Goal: Find specific page/section: Find specific page/section

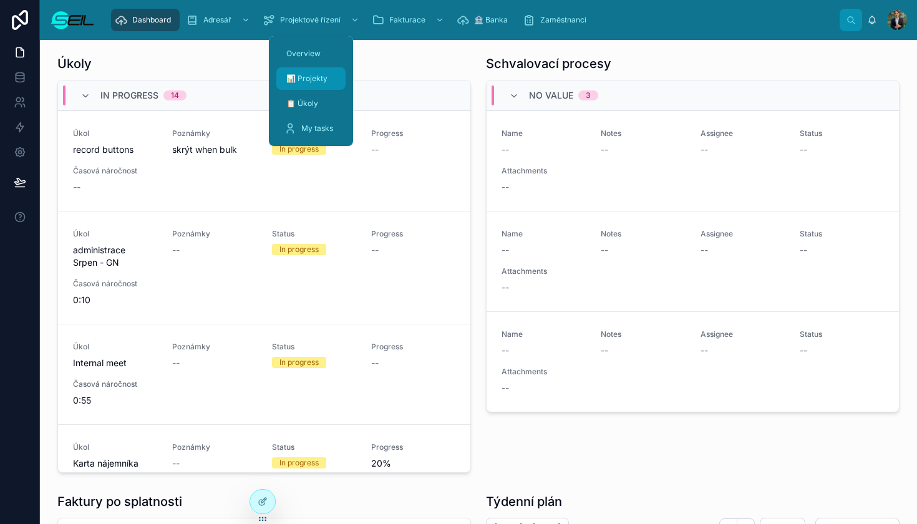
click at [305, 79] on span "📊 Projekty" at bounding box center [306, 79] width 41 height 10
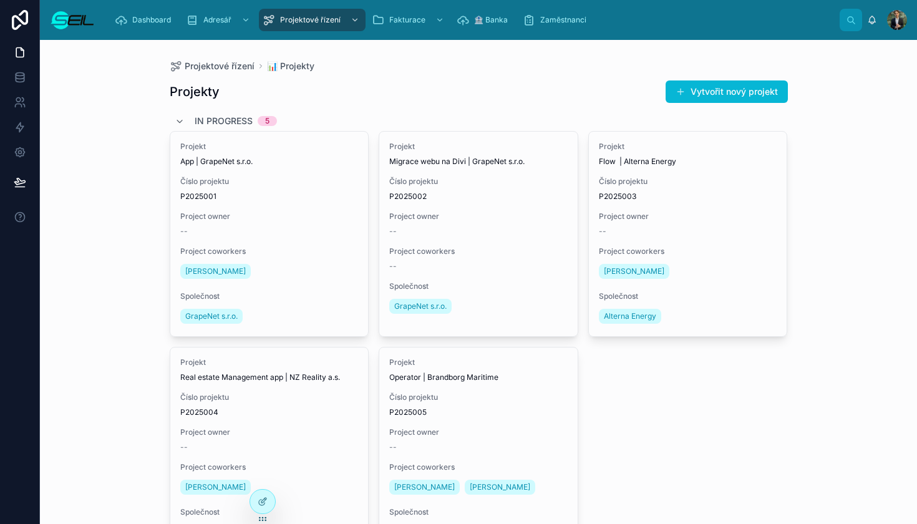
click at [378, 57] on div "Projektové řízení 📊 Projekty Projekty Vytvořit nový projekt In progress 5 Proje…" at bounding box center [479, 316] width 638 height 552
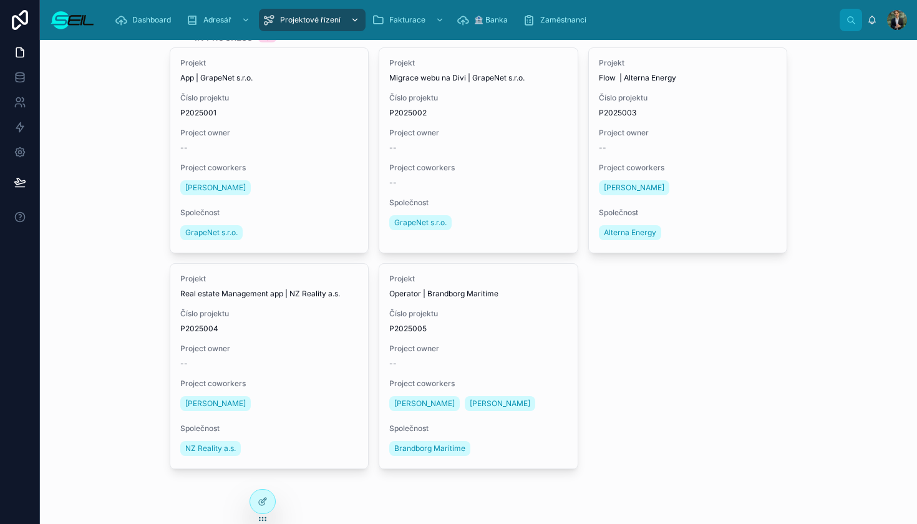
scroll to position [84, 0]
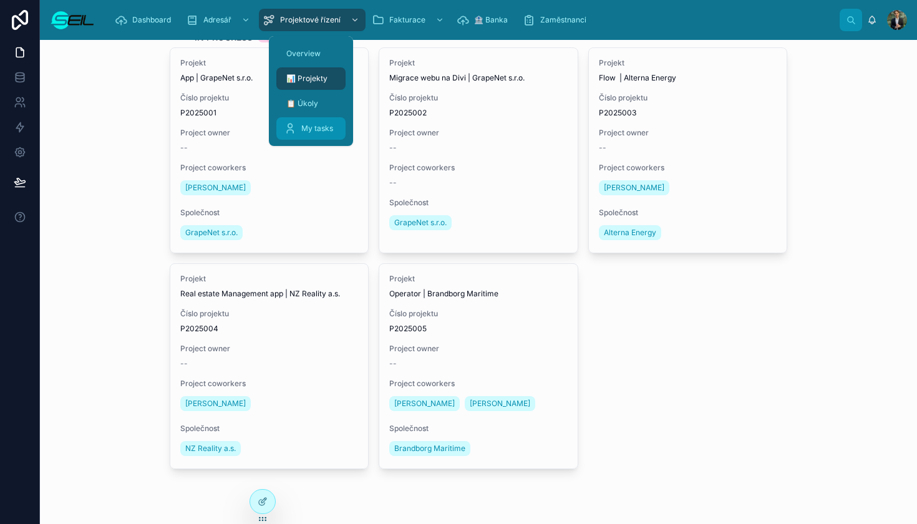
click at [321, 132] on span "My tasks" at bounding box center [317, 128] width 32 height 10
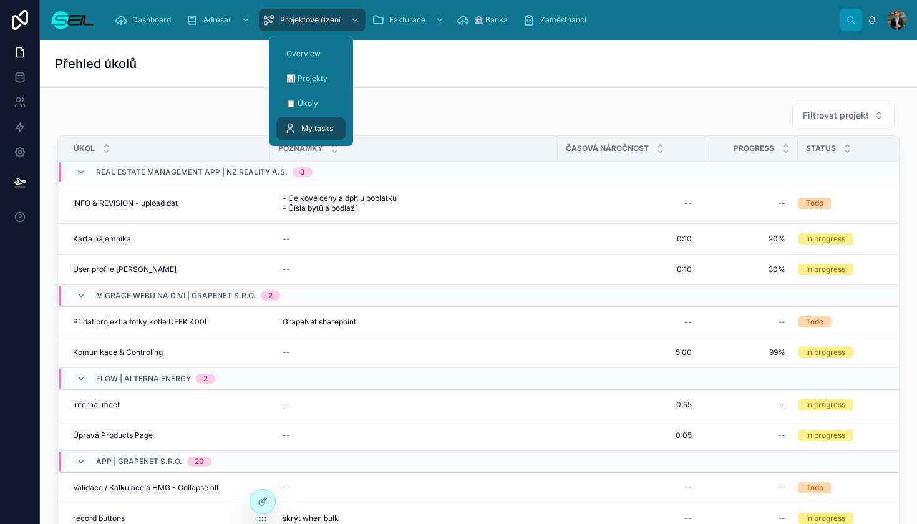
click at [431, 110] on div "Filtrovat projekt" at bounding box center [478, 115] width 842 height 25
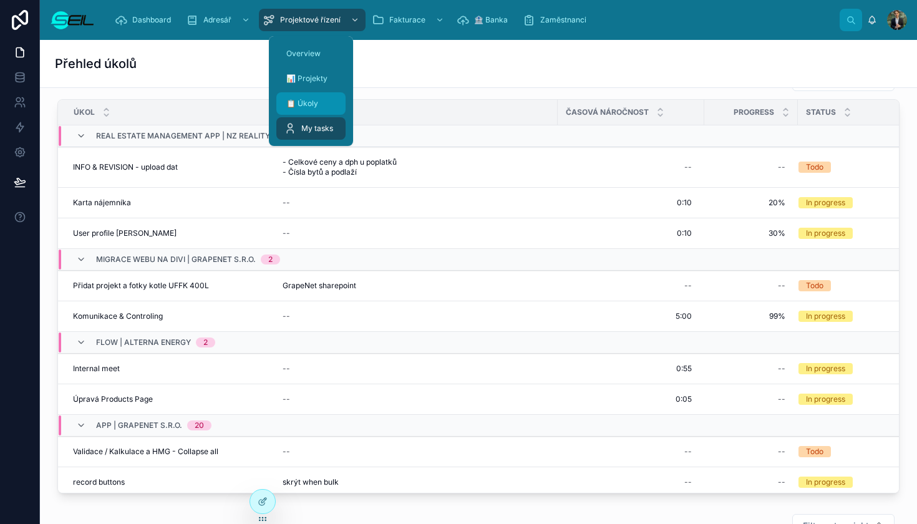
click at [311, 104] on span "📋 Úkoly" at bounding box center [302, 104] width 32 height 10
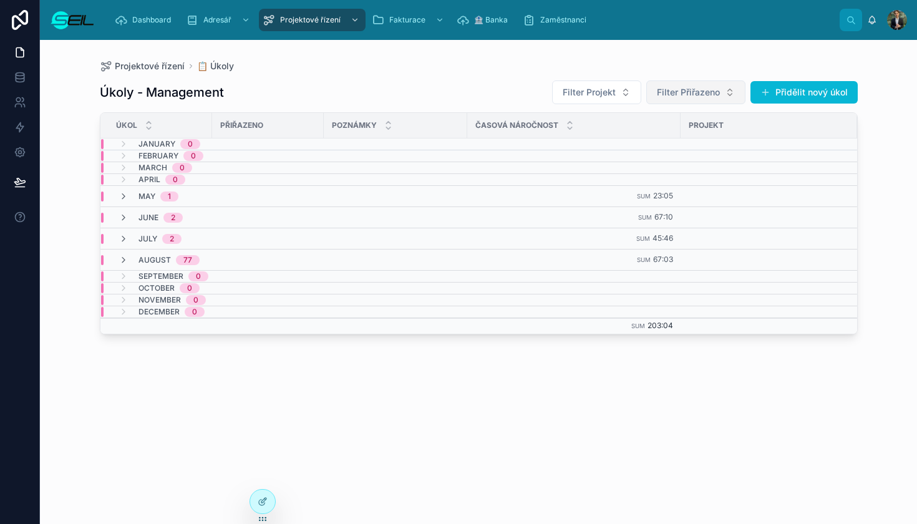
click at [719, 97] on span "Filter Přiřazeno" at bounding box center [688, 92] width 63 height 12
click at [675, 140] on span "[PERSON_NAME], BBA" at bounding box center [673, 143] width 94 height 12
click at [610, 103] on button "Filter Projekt" at bounding box center [565, 92] width 89 height 24
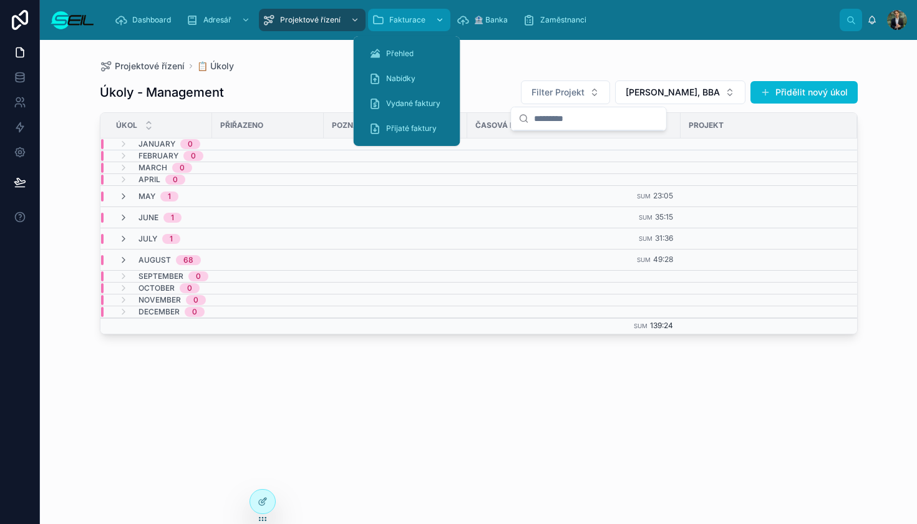
click at [435, 24] on icon "scrollable content" at bounding box center [439, 20] width 9 height 9
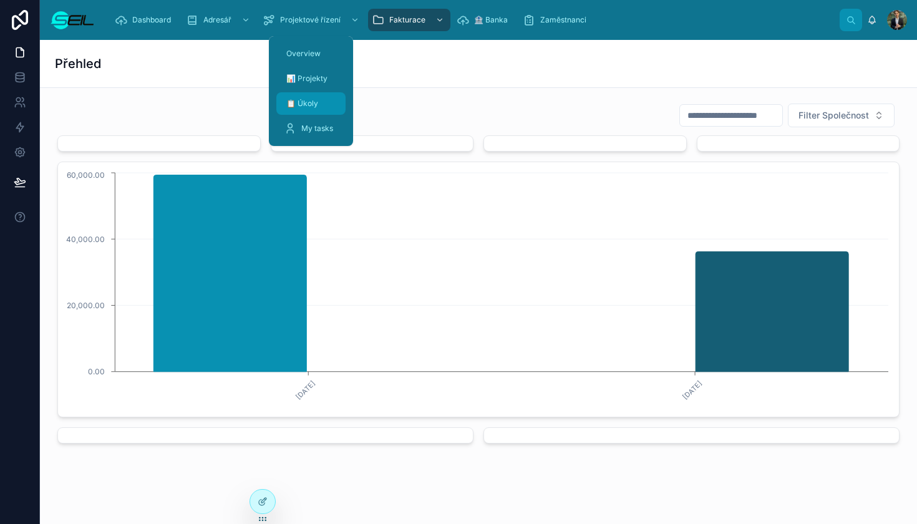
click at [317, 98] on div "📋 Úkoly" at bounding box center [311, 104] width 54 height 20
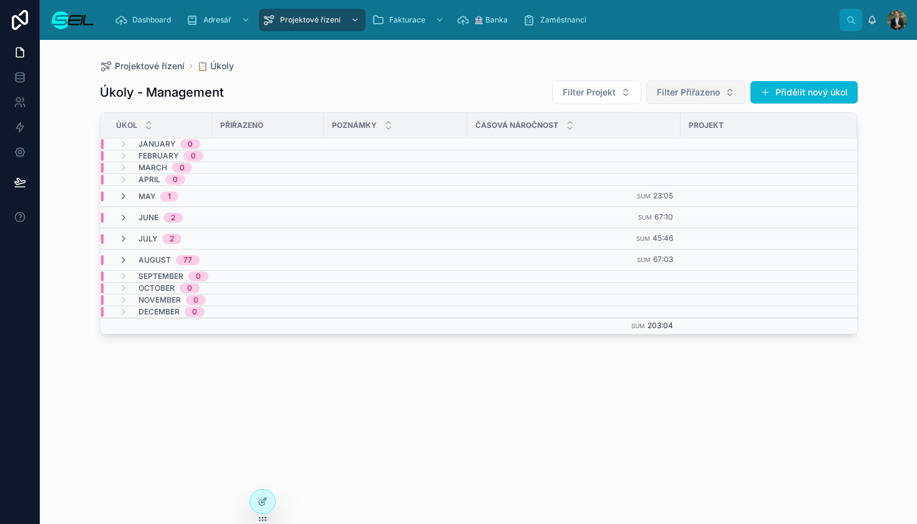
click at [679, 96] on span "Filter Přiřazeno" at bounding box center [688, 92] width 63 height 12
click at [668, 145] on span "[PERSON_NAME], BBA" at bounding box center [673, 143] width 94 height 12
